Goal: Navigation & Orientation: Go to known website

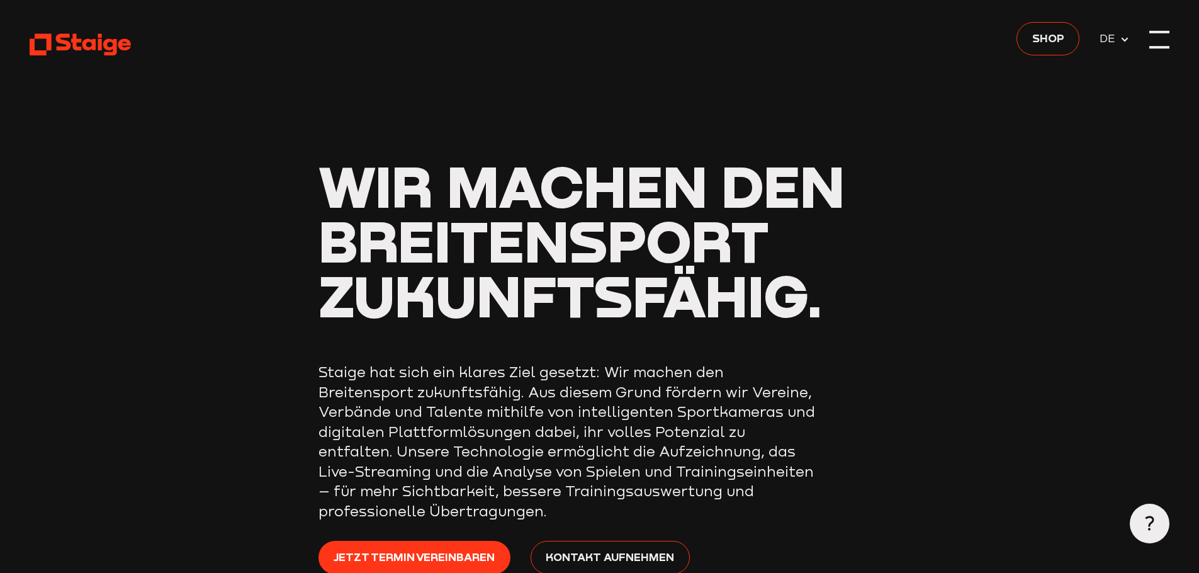
click at [1152, 35] on div at bounding box center [1159, 40] width 20 height 20
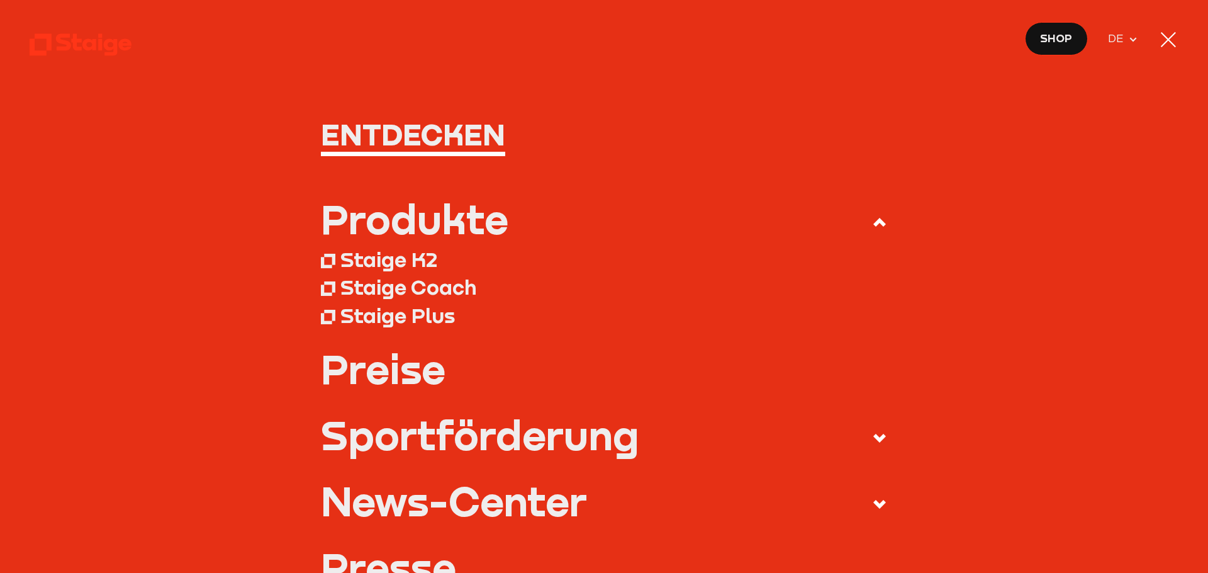
click at [1164, 41] on div at bounding box center [1169, 40] width 20 height 20
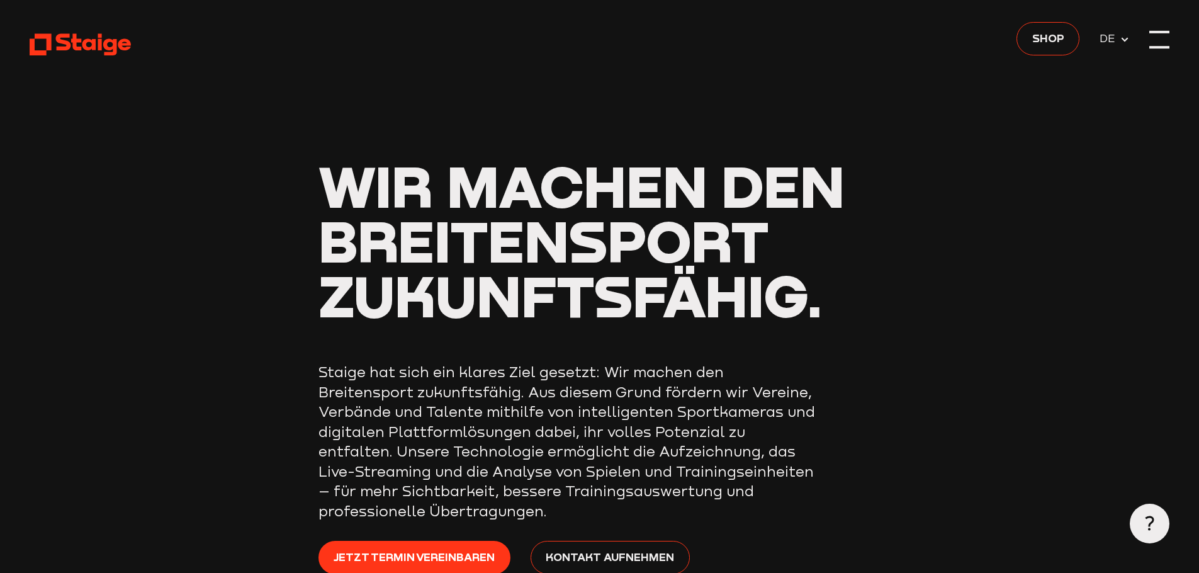
click at [1164, 41] on div at bounding box center [1159, 40] width 20 height 20
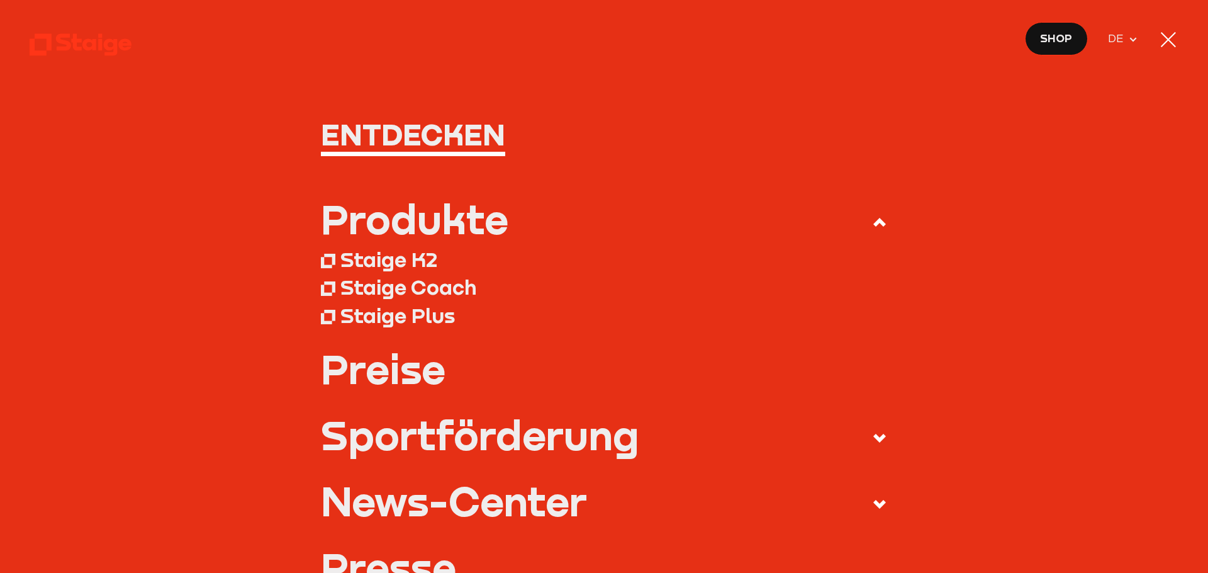
click at [1164, 41] on div at bounding box center [1169, 40] width 20 height 20
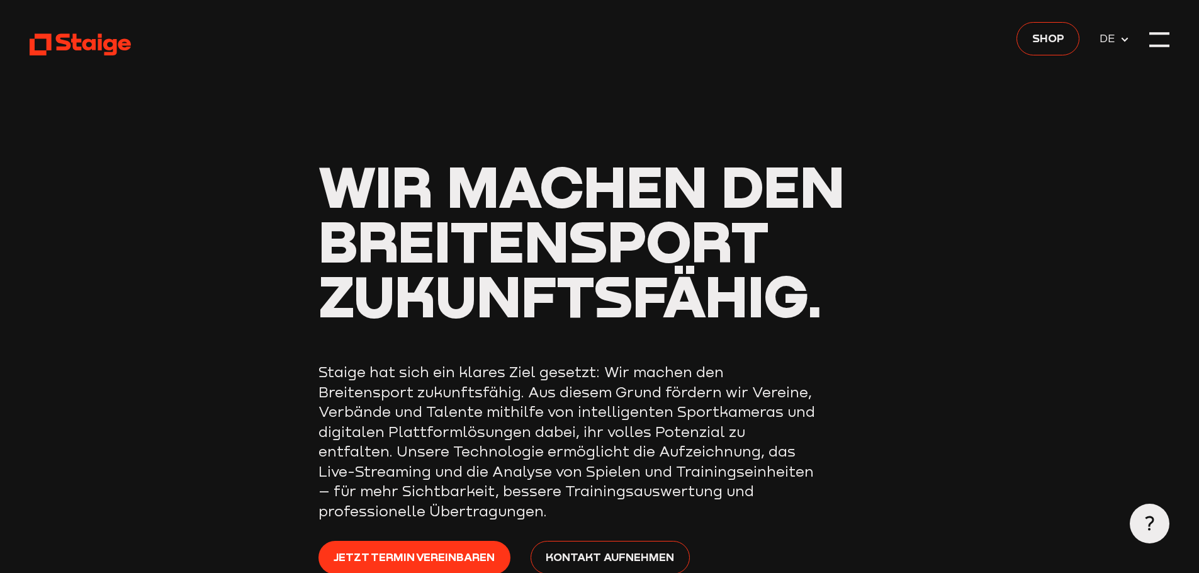
click at [67, 48] on use at bounding box center [80, 45] width 101 height 22
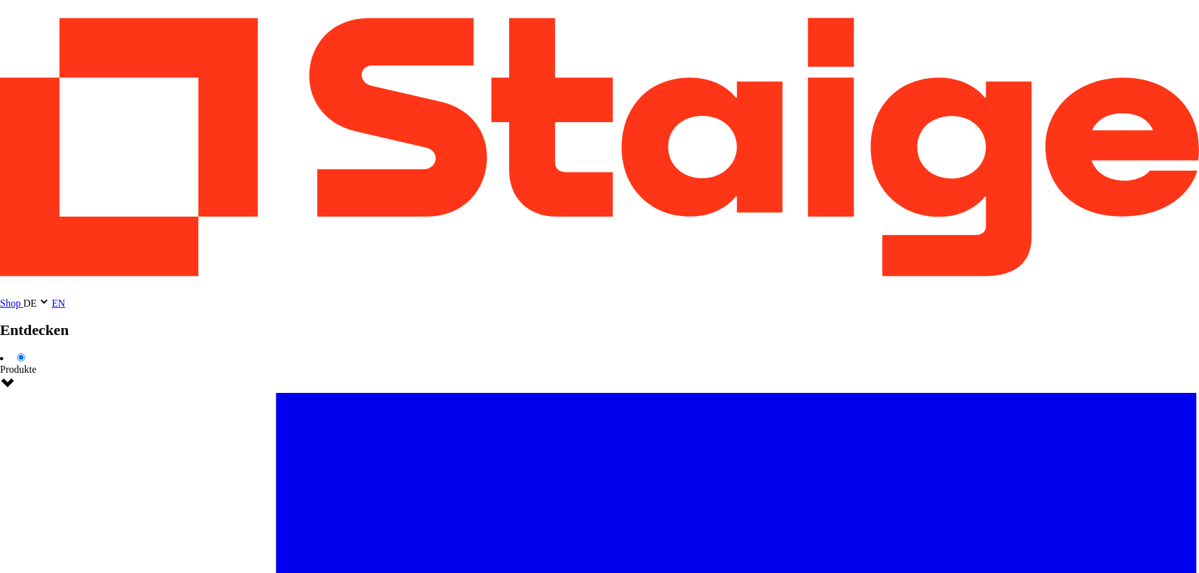
click at [21, 298] on span "Shop" at bounding box center [10, 303] width 21 height 11
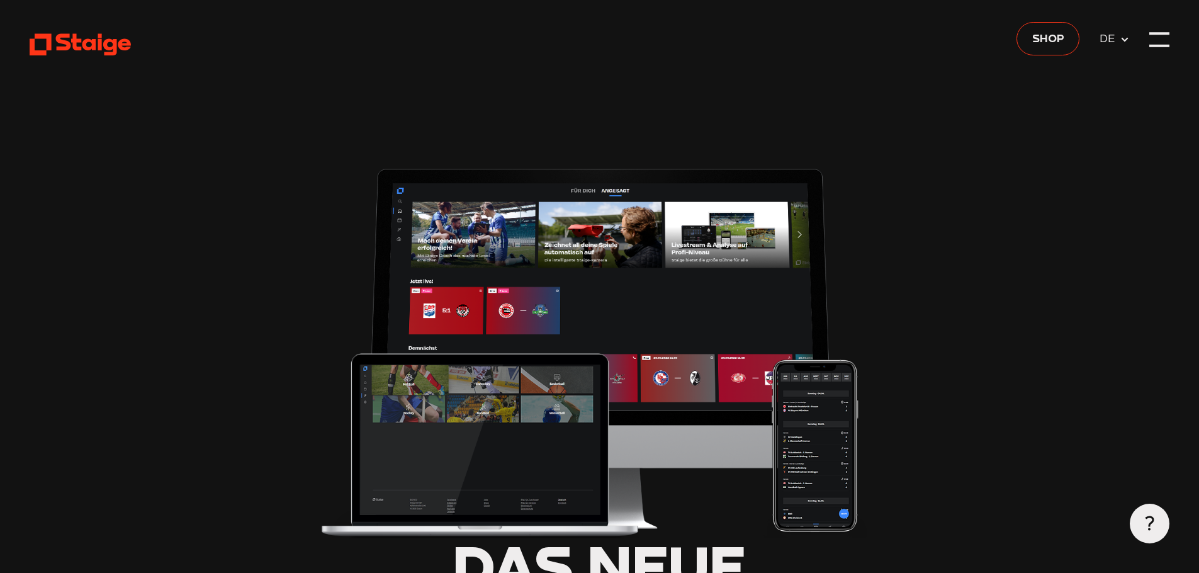
type input "0.8"
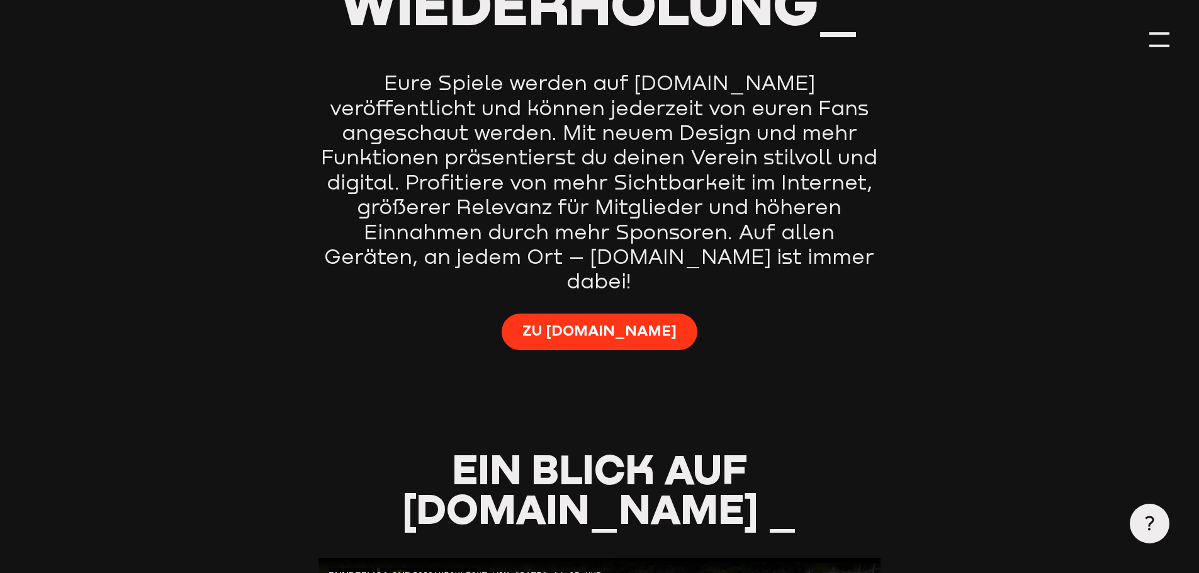
scroll to position [944, 0]
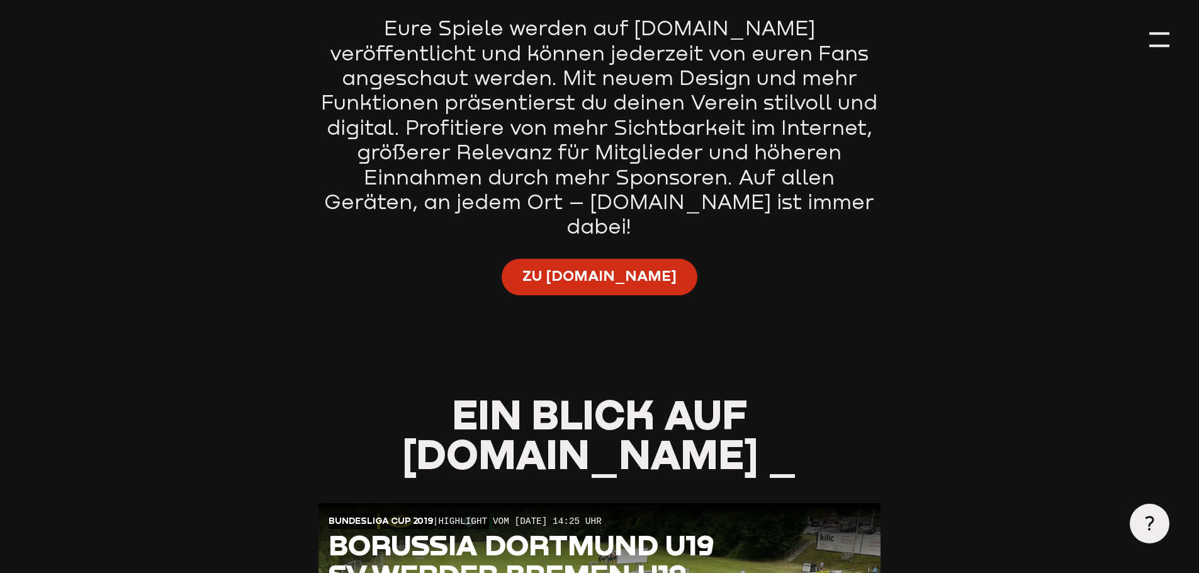
click at [612, 266] on span "Zu [DOMAIN_NAME]" at bounding box center [599, 276] width 154 height 20
